Goal: Navigation & Orientation: Understand site structure

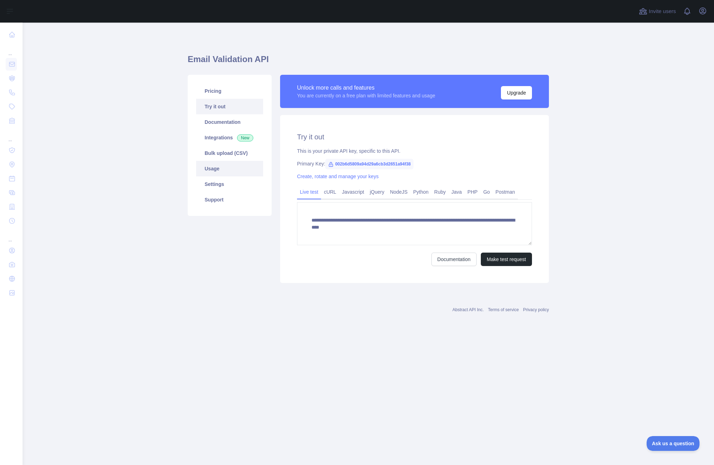
click at [219, 169] on link "Usage" at bounding box center [229, 169] width 67 height 16
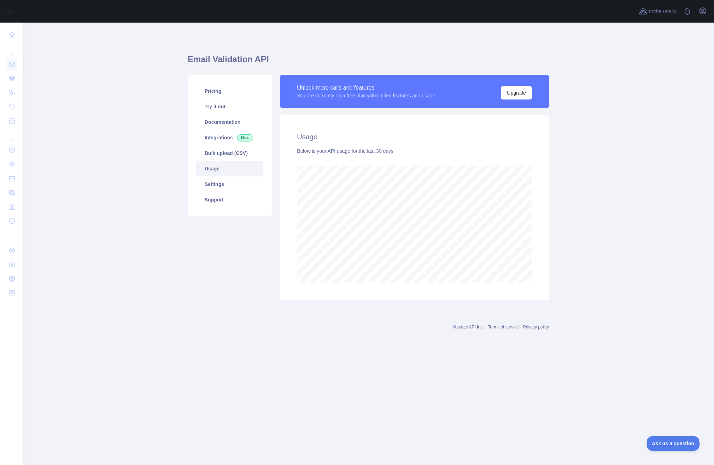
scroll to position [442, 691]
click at [222, 137] on link "Integrations New" at bounding box center [229, 138] width 67 height 16
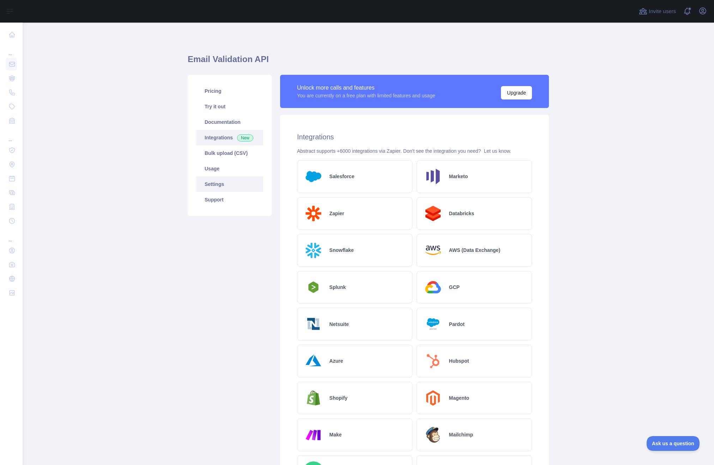
click at [224, 186] on link "Settings" at bounding box center [229, 184] width 67 height 16
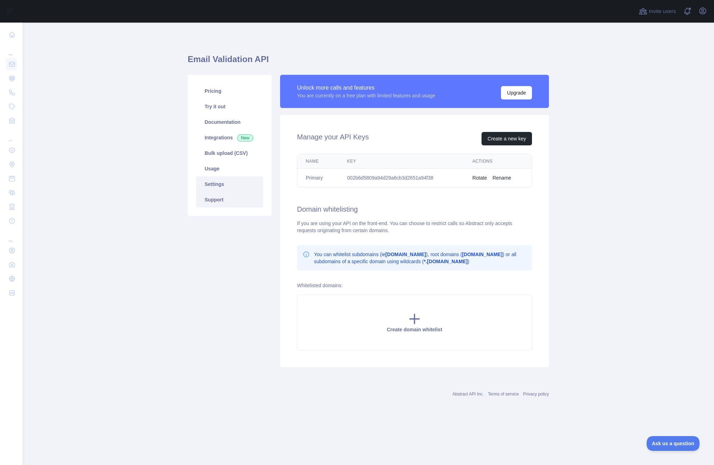
click at [209, 200] on link "Support" at bounding box center [229, 200] width 67 height 16
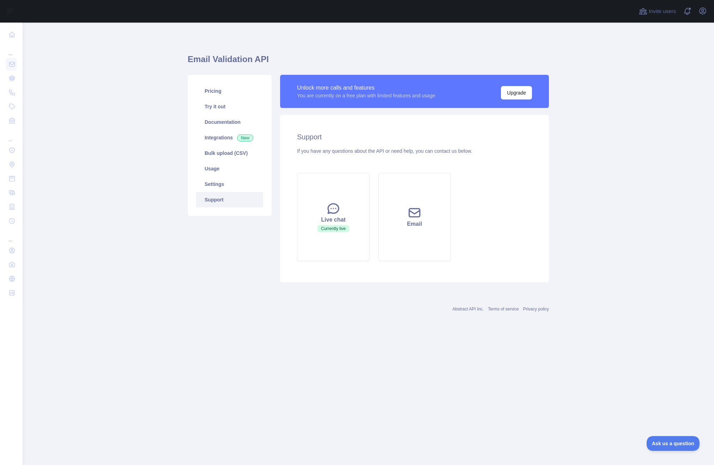
click at [215, 192] on link "Support" at bounding box center [229, 200] width 67 height 16
click at [223, 111] on link "Try it out" at bounding box center [229, 107] width 67 height 16
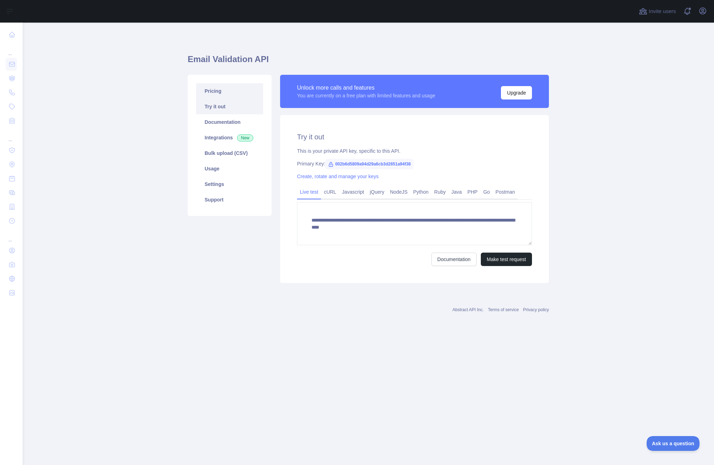
click at [221, 88] on link "Pricing" at bounding box center [229, 91] width 67 height 16
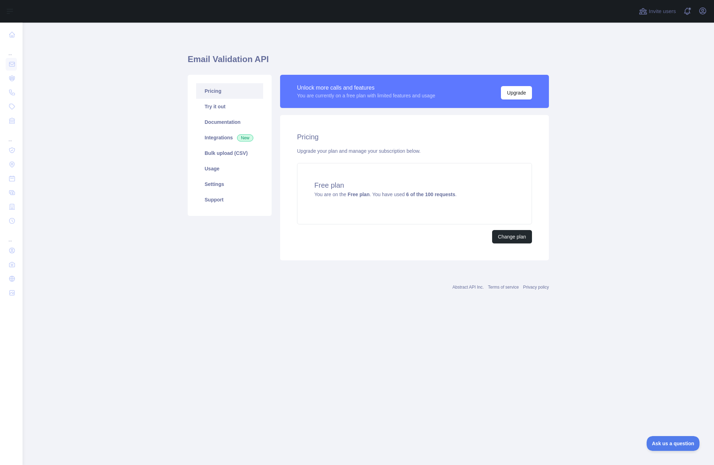
click at [183, 281] on main "Email Validation API Pricing Try it out Documentation Integrations New Bulk upl…" at bounding box center [368, 244] width 691 height 442
click at [225, 171] on link "Usage" at bounding box center [229, 169] width 67 height 16
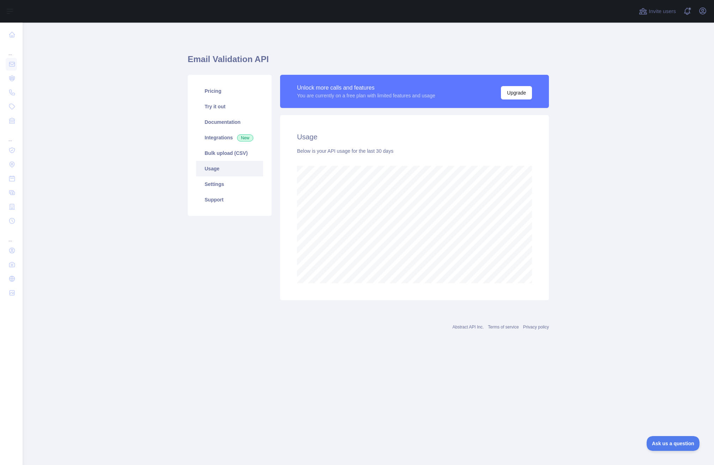
scroll to position [442, 691]
click at [220, 320] on div "Abstract API Inc. Terms of service Privacy policy" at bounding box center [368, 322] width 361 height 25
click at [579, 179] on main "Email Validation API Pricing Try it out Documentation Integrations New Bulk upl…" at bounding box center [368, 244] width 691 height 442
click at [73, 148] on main "Email Validation API Pricing Try it out Documentation Integrations New Bulk upl…" at bounding box center [368, 244] width 691 height 442
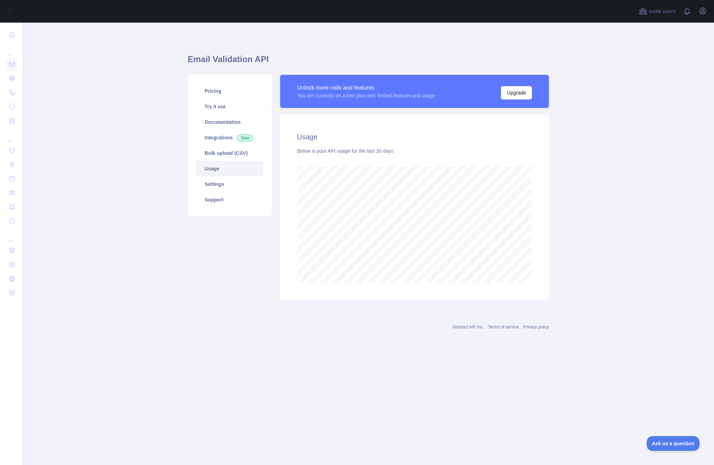
scroll to position [0, 0]
click at [242, 173] on link "Usage" at bounding box center [229, 169] width 67 height 16
click at [234, 184] on link "Settings" at bounding box center [229, 184] width 67 height 16
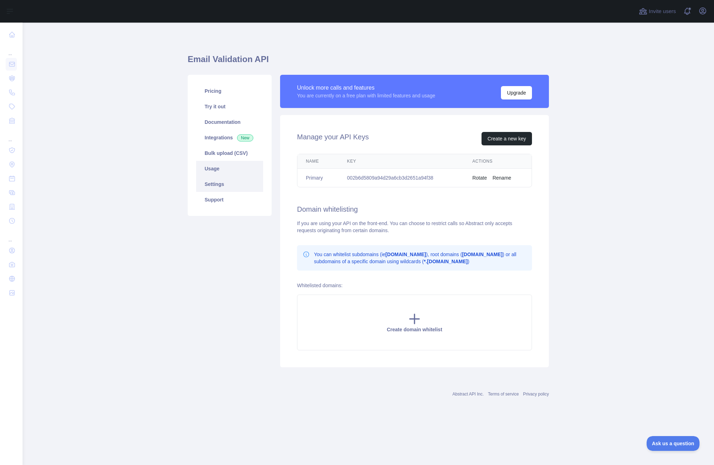
click at [224, 172] on link "Usage" at bounding box center [229, 169] width 67 height 16
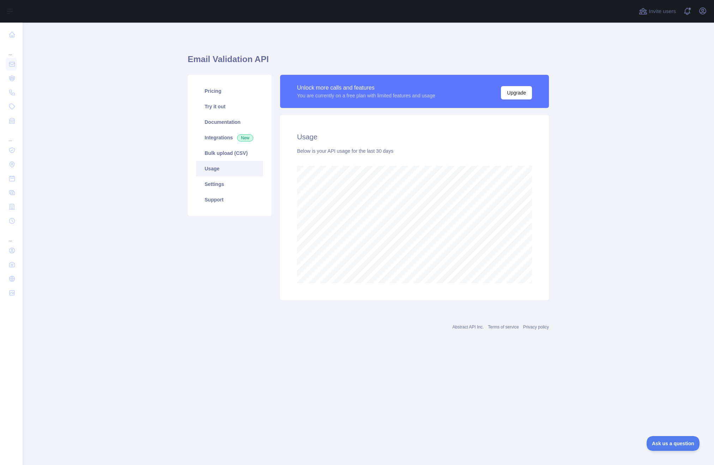
scroll to position [442, 691]
click at [111, 208] on main "Email Validation API Pricing Try it out Documentation Integrations New Bulk upl…" at bounding box center [368, 244] width 691 height 442
click at [136, 14] on div at bounding box center [328, 11] width 600 height 23
